Goal: Task Accomplishment & Management: Use online tool/utility

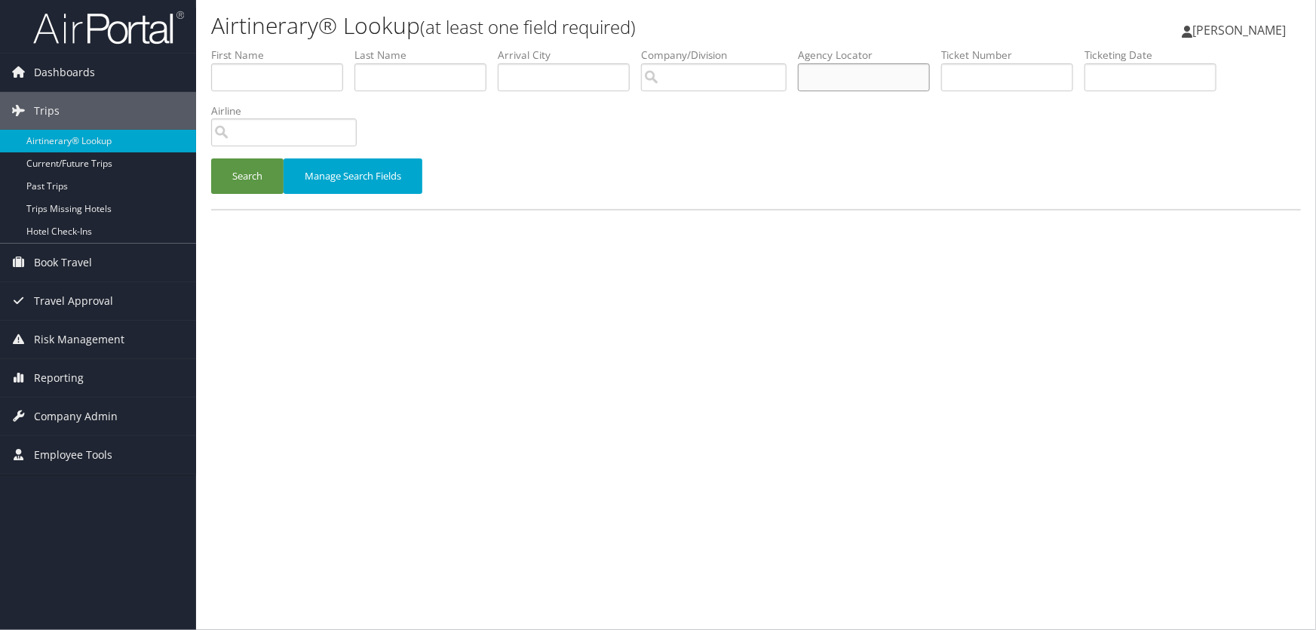
click at [859, 75] on input "text" at bounding box center [864, 77] width 132 height 28
click at [846, 73] on input "text" at bounding box center [864, 77] width 132 height 28
paste input "DM6CFY"
type input "DM6CFY"
click at [231, 172] on button "Search" at bounding box center [247, 175] width 72 height 35
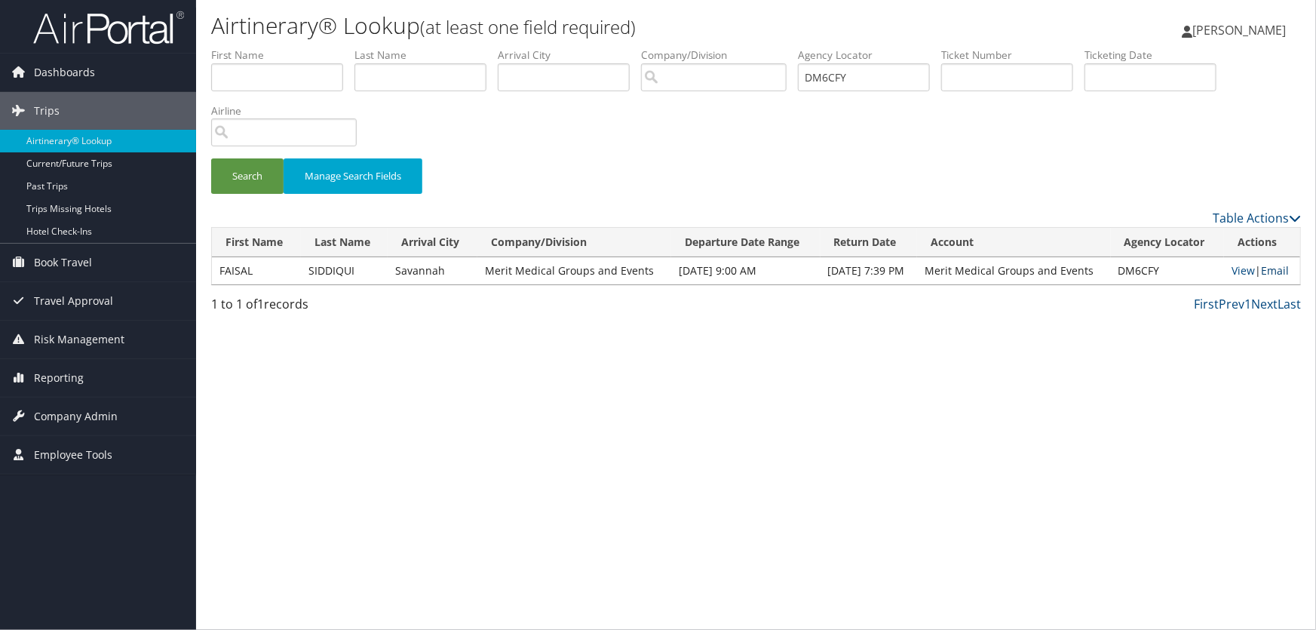
click at [1281, 269] on link "Email" at bounding box center [1275, 270] width 28 height 14
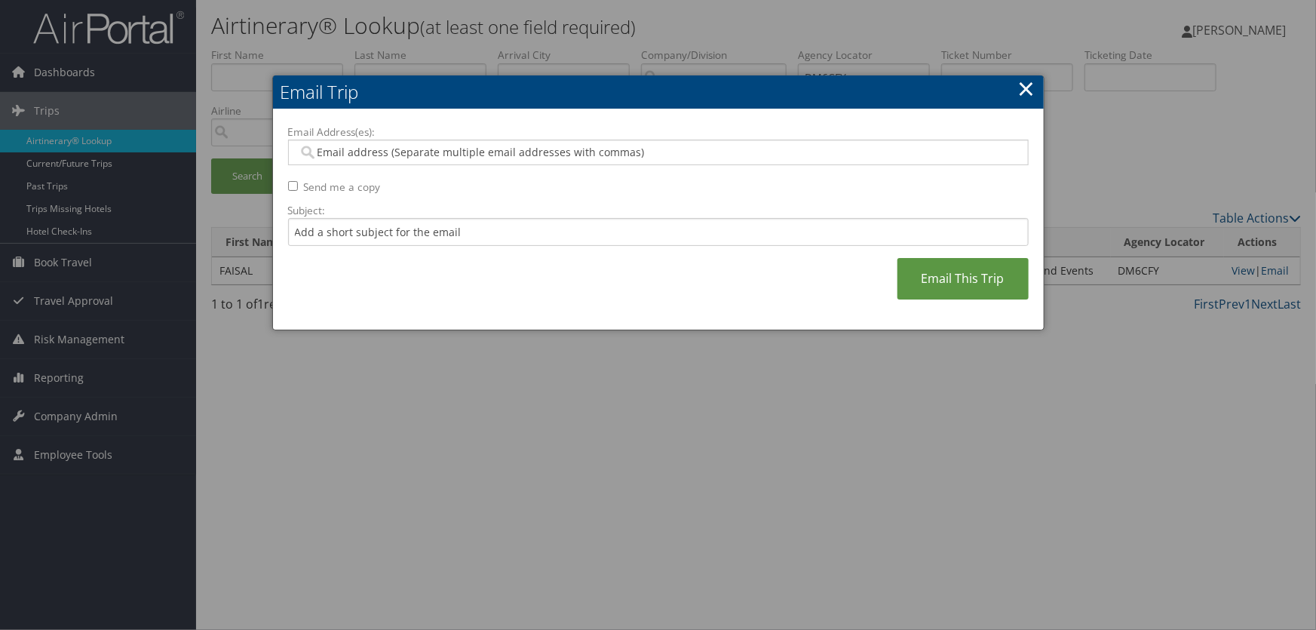
click at [396, 158] on input "Email Address(es):" at bounding box center [658, 152] width 720 height 15
paste input "[EMAIL_ADDRESS][PERSON_NAME][DOMAIN_NAME]"
type input "[EMAIL_ADDRESS][PERSON_NAME][DOMAIN_NAME]"
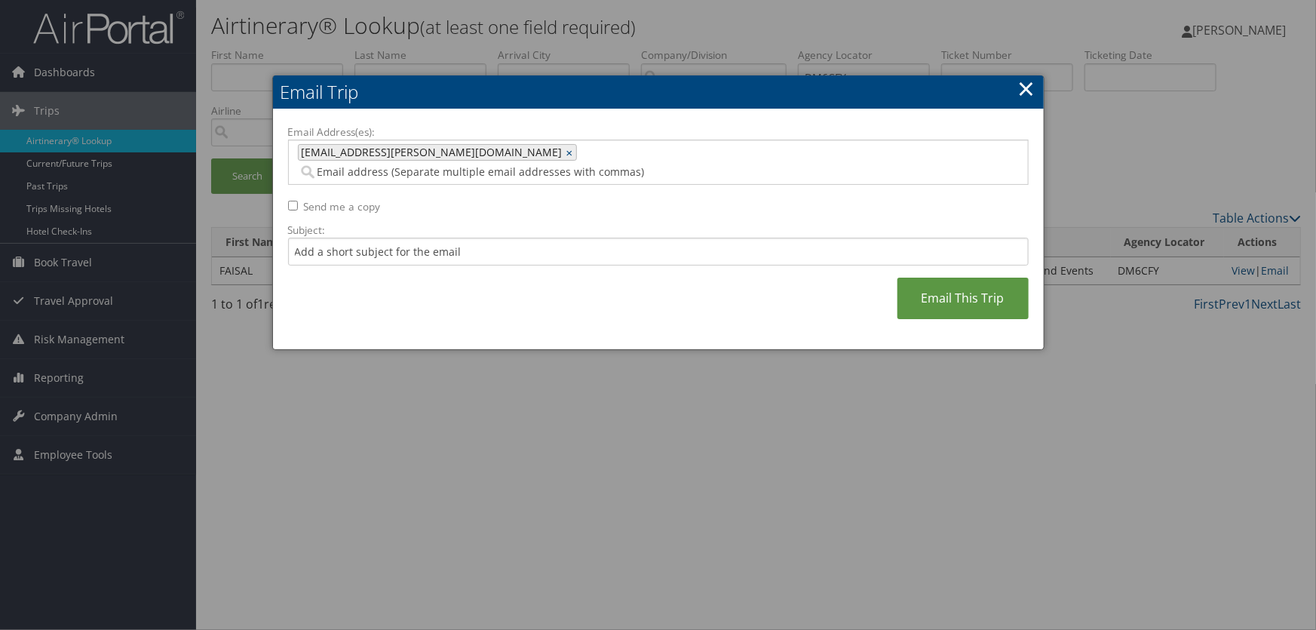
click at [321, 155] on span "[EMAIL_ADDRESS][PERSON_NAME][DOMAIN_NAME]" at bounding box center [431, 152] width 264 height 15
type input "[EMAIL_ADDRESS][PERSON_NAME][DOMAIN_NAME]"
click at [321, 145] on span "[EMAIL_ADDRESS][PERSON_NAME][DOMAIN_NAME]" at bounding box center [431, 152] width 264 height 15
click at [566, 151] on link "×" at bounding box center [571, 152] width 10 height 15
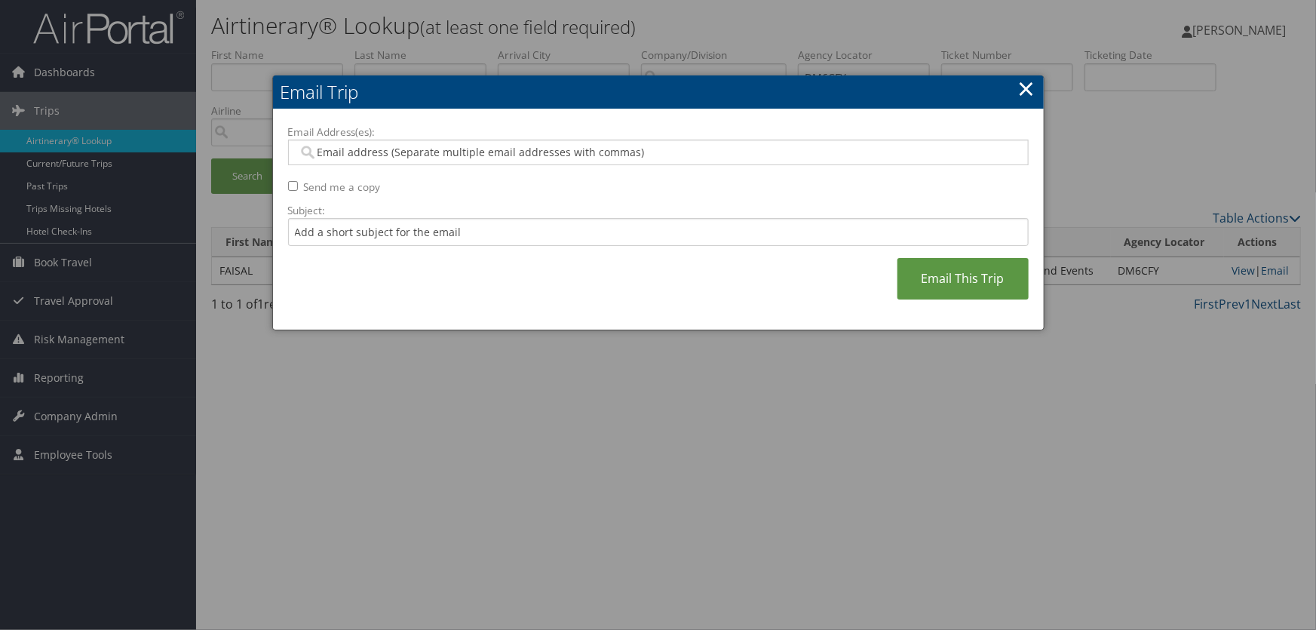
click at [599, 151] on input "Email Address(es):" at bounding box center [658, 152] width 720 height 15
paste input "[EMAIL_ADDRESS][PERSON_NAME][DOMAIN_NAME]"
type input "[EMAIL_ADDRESS][PERSON_NAME][DOMAIN_NAME]"
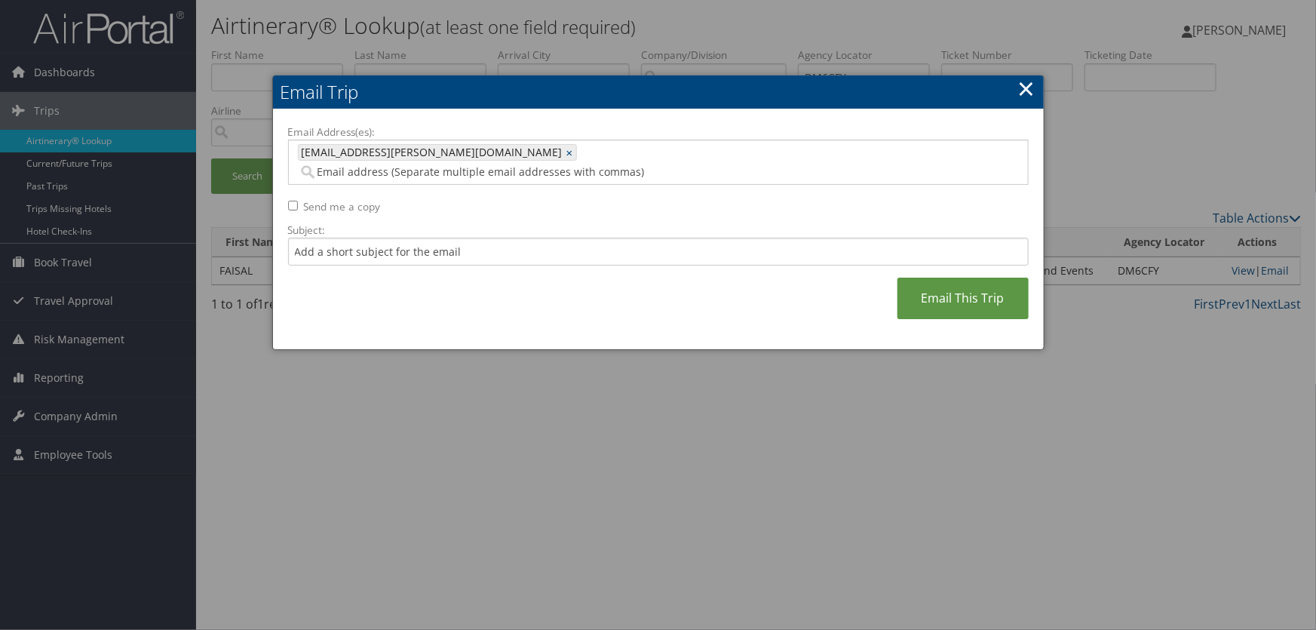
click at [627, 164] on input "Email Address(es):" at bounding box center [583, 171] width 571 height 15
paste input "[PERSON_NAME][EMAIL_ADDRESS][PERSON_NAME][DOMAIN_NAME]"
type input "[PERSON_NAME][EMAIL_ADDRESS][PERSON_NAME][DOMAIN_NAME]"
type input "[EMAIL_ADDRESS][PERSON_NAME][DOMAIN_NAME], [PERSON_NAME][DOMAIN_NAME][EMAIL_ADD…"
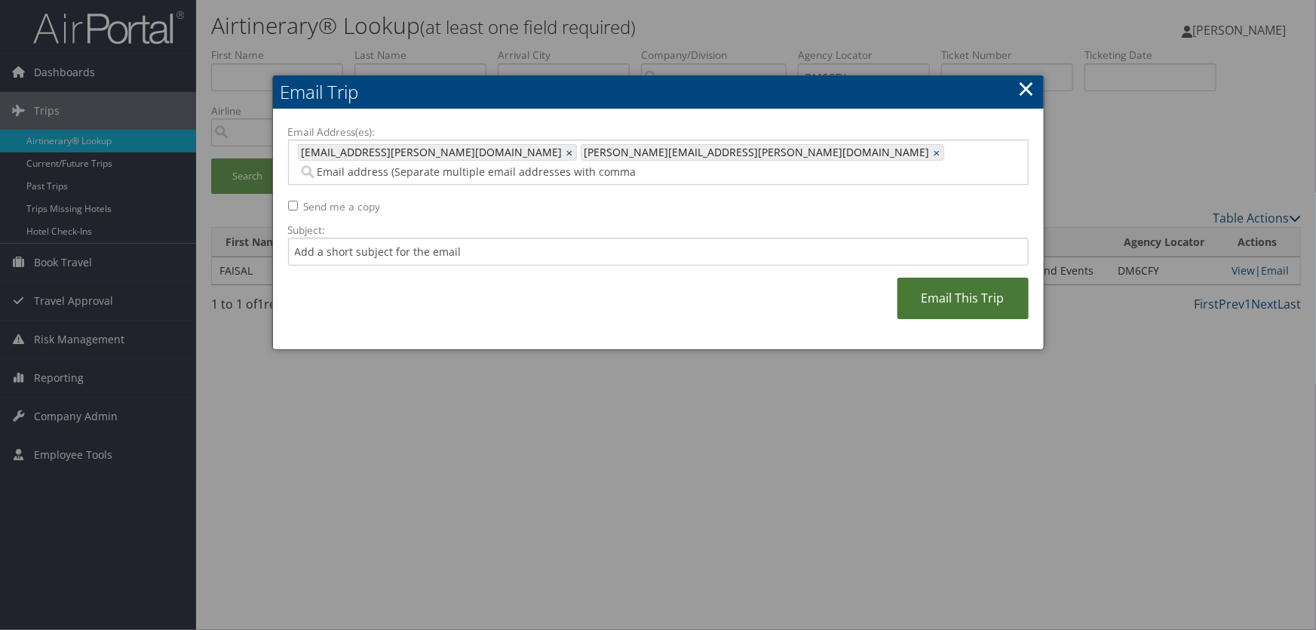
click at [972, 277] on link "Email This Trip" at bounding box center [962, 297] width 131 height 41
